Goal: Check status: Check status

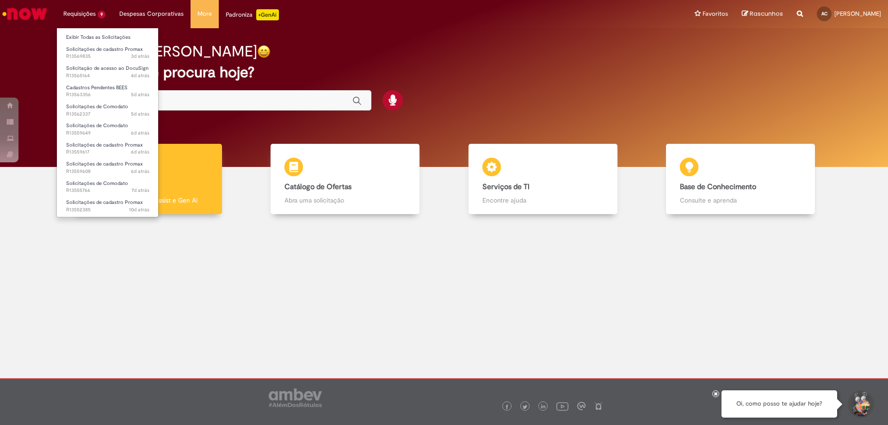
click at [76, 15] on li "Requisições 9 Exibir Todas as Solicitações Solicitações de cadastro Promax 3d a…" at bounding box center [84, 14] width 56 height 28
click at [98, 31] on li "Exibir Todas as Solicitações" at bounding box center [108, 37] width 102 height 12
click at [97, 37] on link "Exibir Todas as Solicitações" at bounding box center [108, 37] width 102 height 10
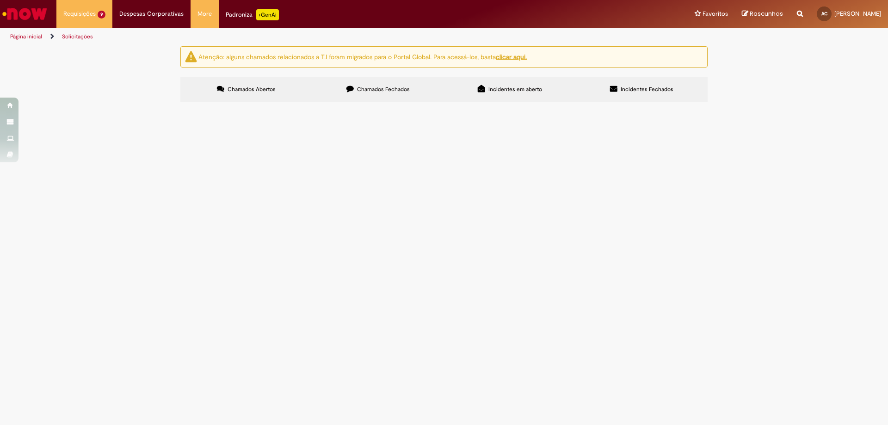
click at [0, 0] on span "Cadastros Pendentes BEES" at bounding box center [0, 0] width 0 height 0
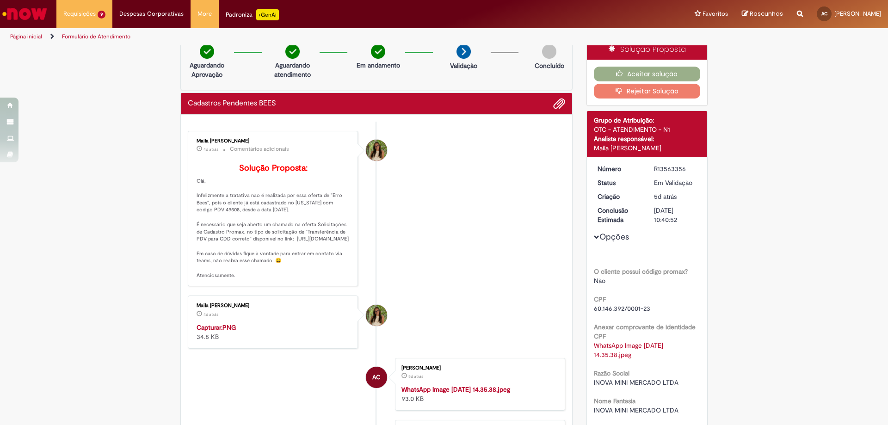
scroll to position [146, 0]
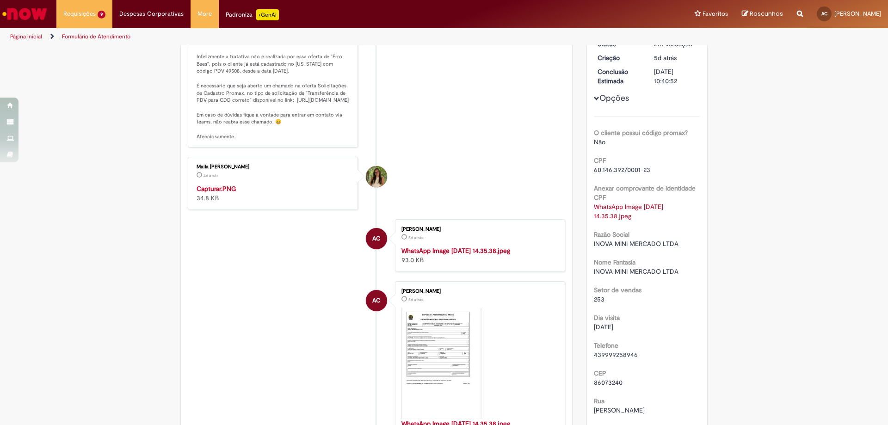
click at [197, 89] on p "Solução Proposta: [GEOGRAPHIC_DATA], Infelizmente a tratativa não é realizada p…" at bounding box center [274, 83] width 154 height 116
click at [197, 91] on p "Solução Proposta: [GEOGRAPHIC_DATA], Infelizmente a tratativa não é realizada p…" at bounding box center [274, 83] width 154 height 116
click at [487, 117] on li "Maila [PERSON_NAME] 4d atrás 4 dias atrás Comentários adicionais Solução Propos…" at bounding box center [377, 70] width 378 height 156
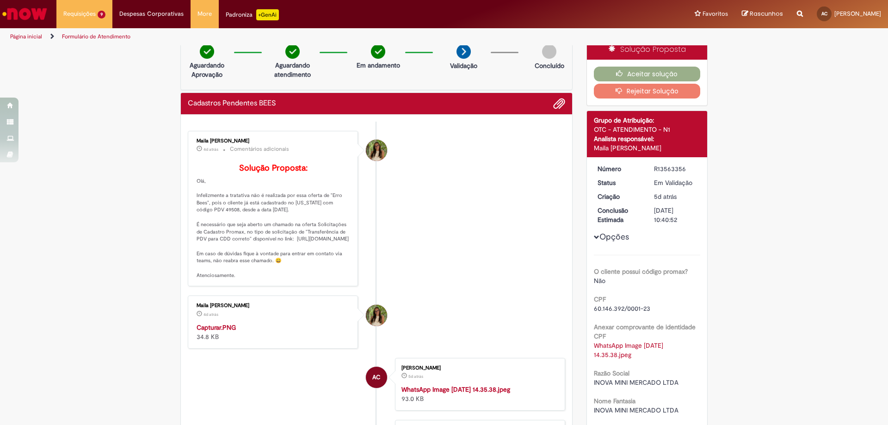
scroll to position [53, 0]
